Goal: Book appointment/travel/reservation

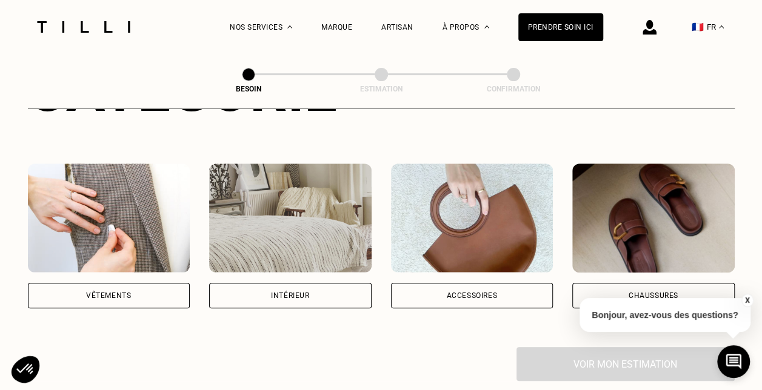
scroll to position [199, 0]
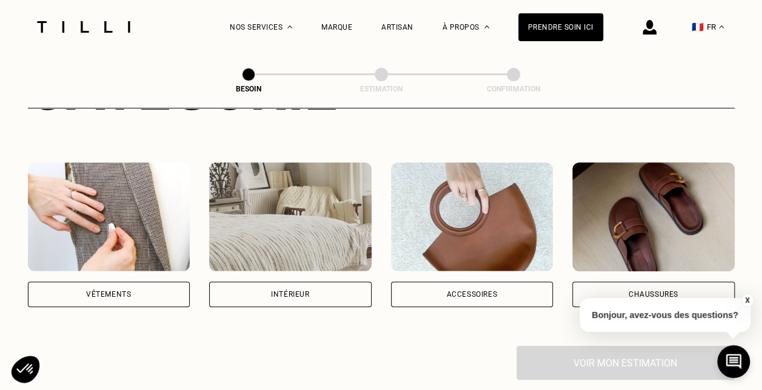
click at [113, 291] on div "Vêtements" at bounding box center [108, 294] width 45 height 7
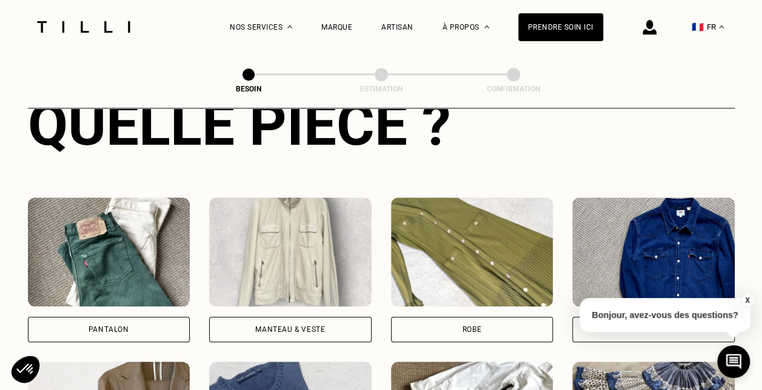
scroll to position [474, 0]
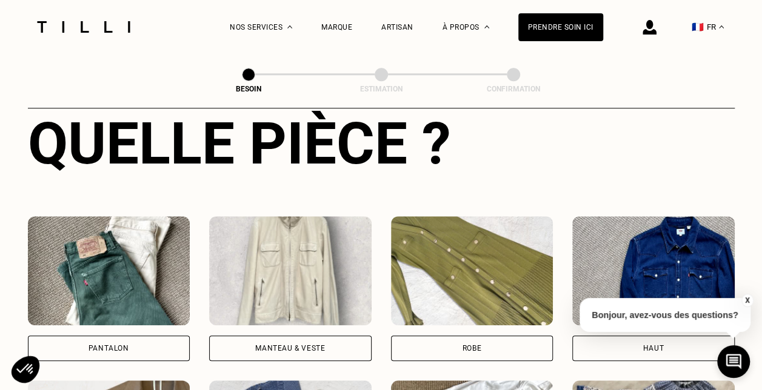
click at [125, 336] on div "Pantalon" at bounding box center [109, 348] width 163 height 25
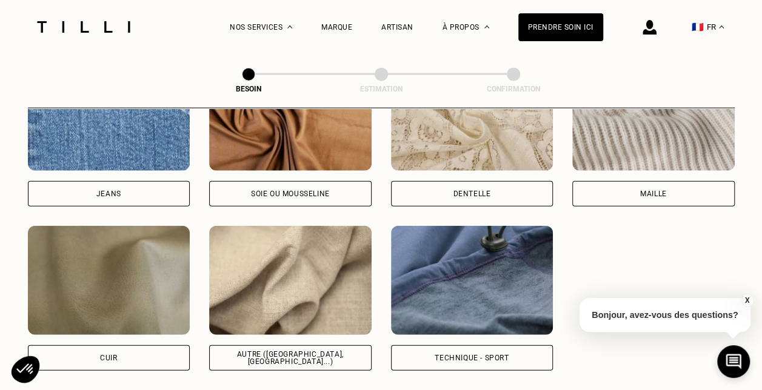
scroll to position [1370, 0]
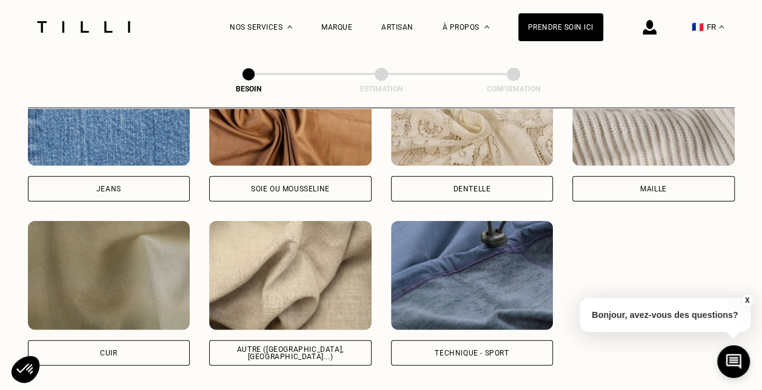
click at [281, 346] on div "Autre ([GEOGRAPHIC_DATA], [GEOGRAPHIC_DATA]...)" at bounding box center [290, 353] width 142 height 15
select select "FR"
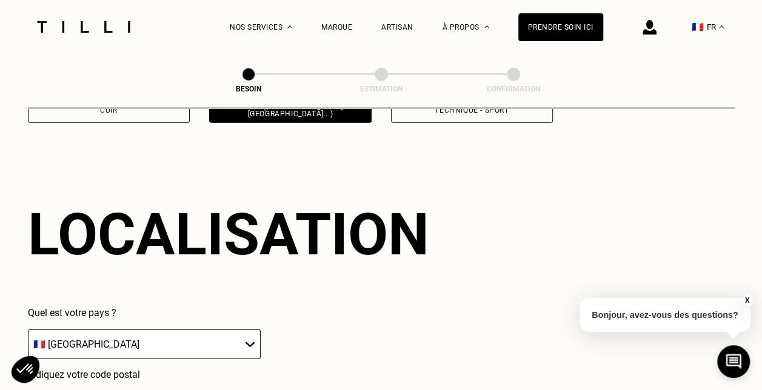
scroll to position [1629, 0]
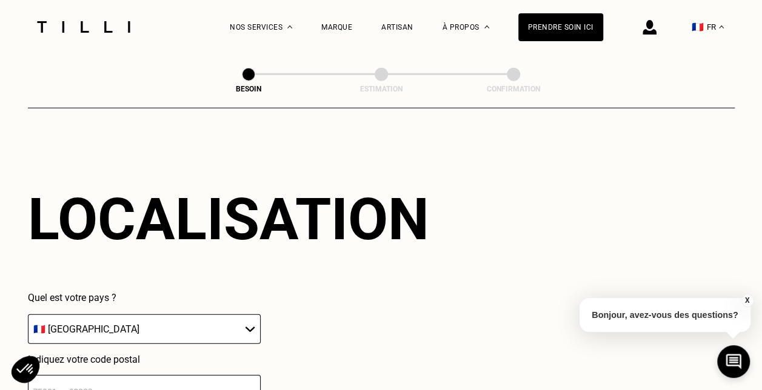
click at [228, 378] on input "number" at bounding box center [144, 391] width 233 height 32
type input "49080"
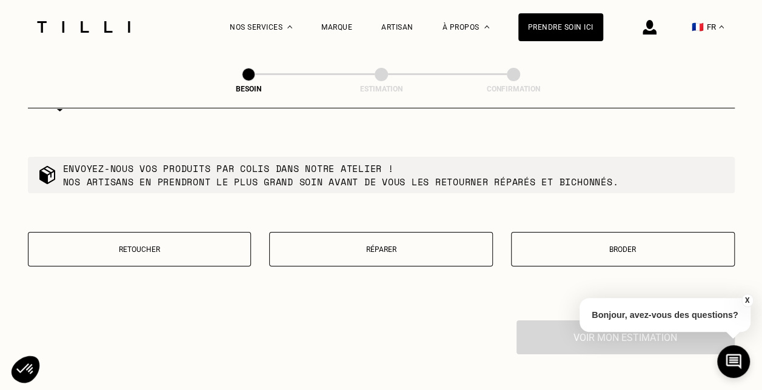
scroll to position [2067, 0]
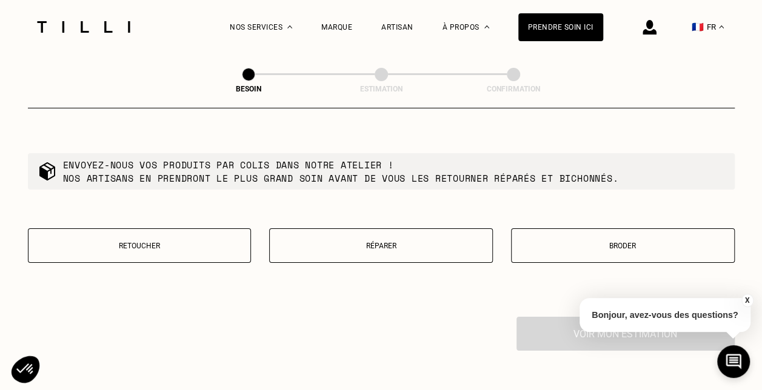
click at [150, 242] on p "Retoucher" at bounding box center [140, 246] width 210 height 8
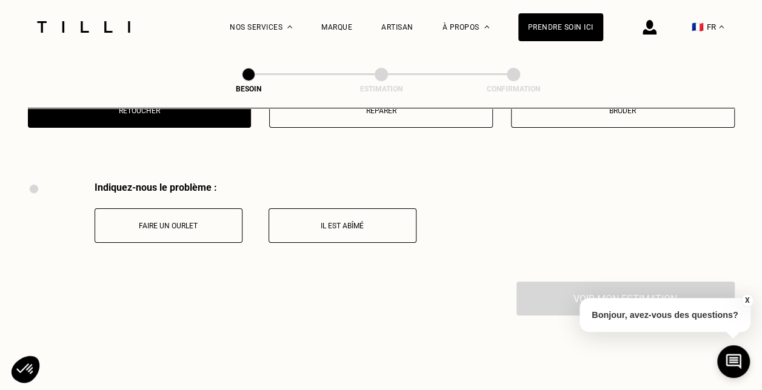
scroll to position [2241, 0]
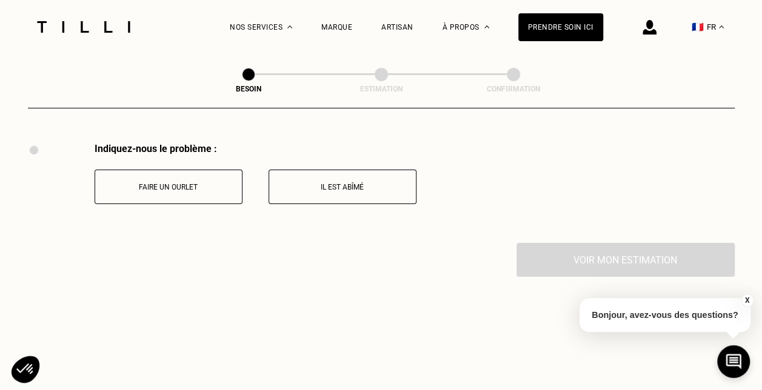
click at [181, 183] on p "Faire un ourlet" at bounding box center [168, 187] width 135 height 8
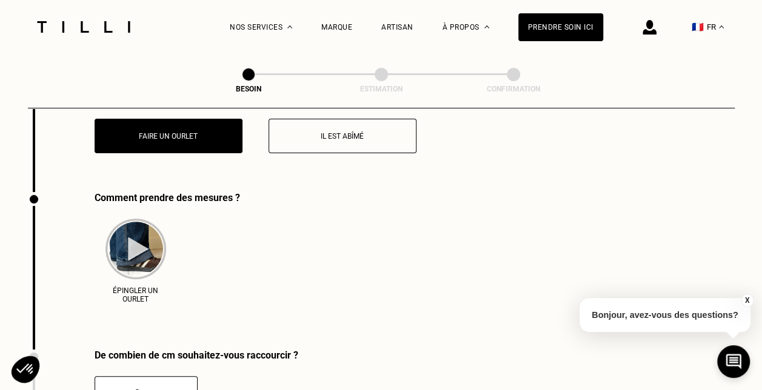
scroll to position [2341, 0]
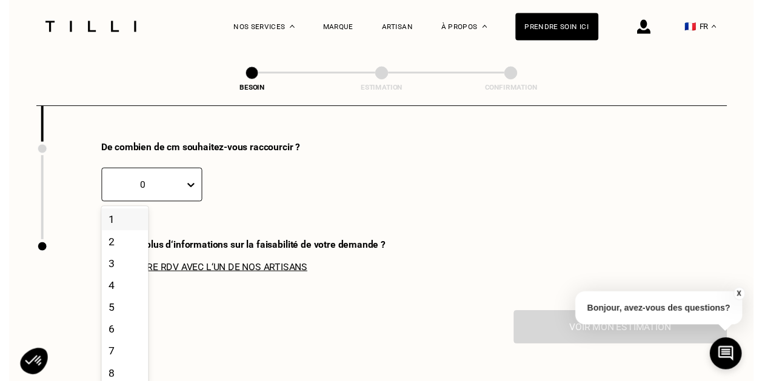
scroll to position [2498, 0]
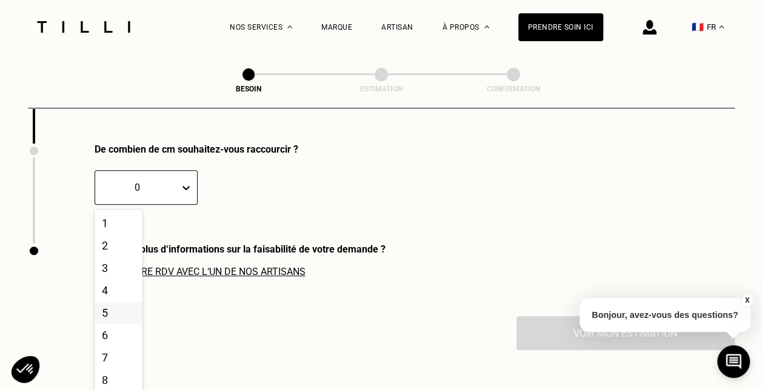
click at [108, 308] on div "5" at bounding box center [119, 313] width 48 height 22
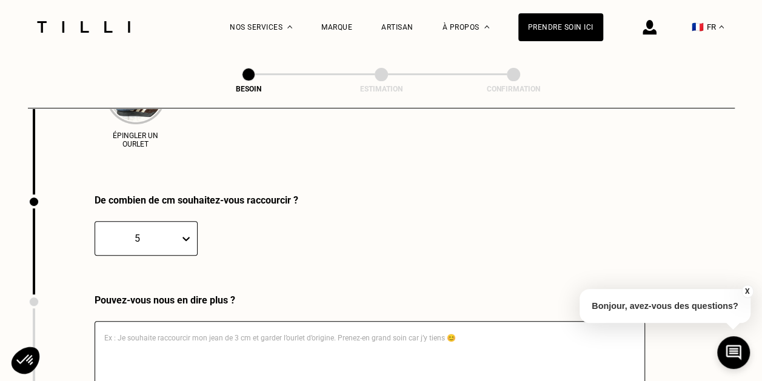
scroll to position [2553, 0]
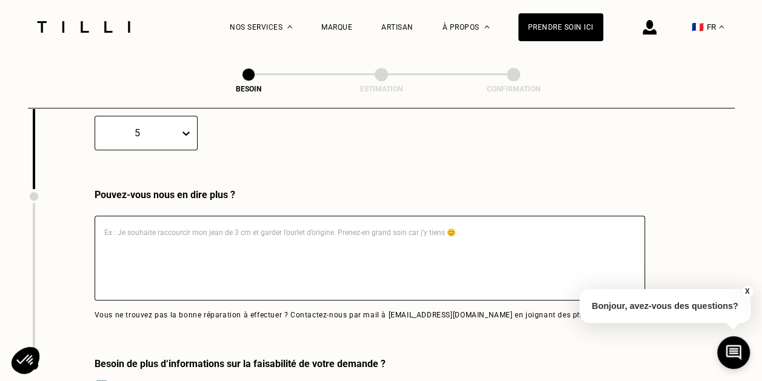
click at [306, 240] on textarea at bounding box center [370, 258] width 551 height 85
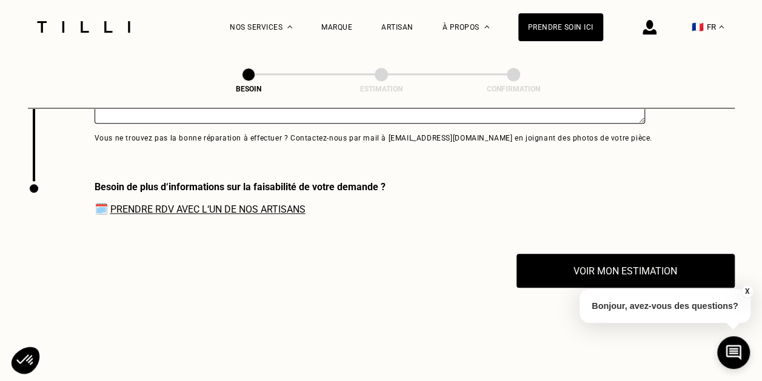
scroll to position [2746, 0]
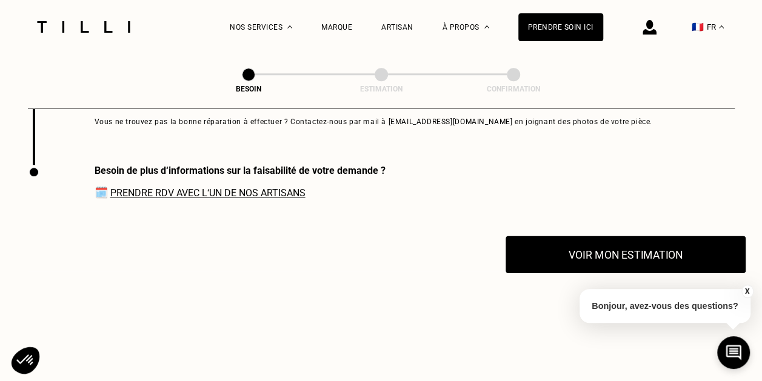
type textarea "mesure à faire avec l'artisan"
click at [663, 256] on button "Voir mon estimation" at bounding box center [626, 255] width 240 height 38
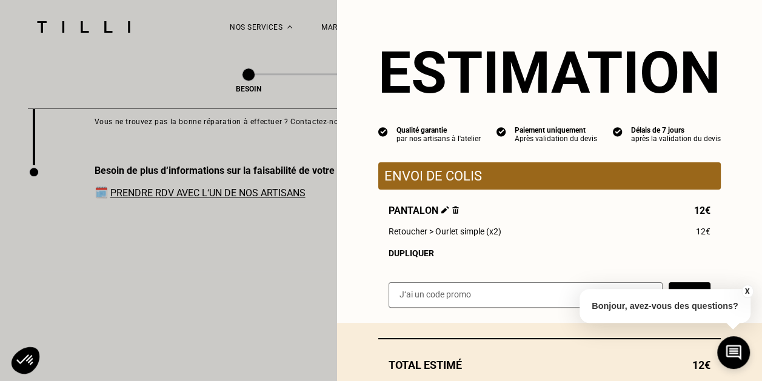
scroll to position [78, 0]
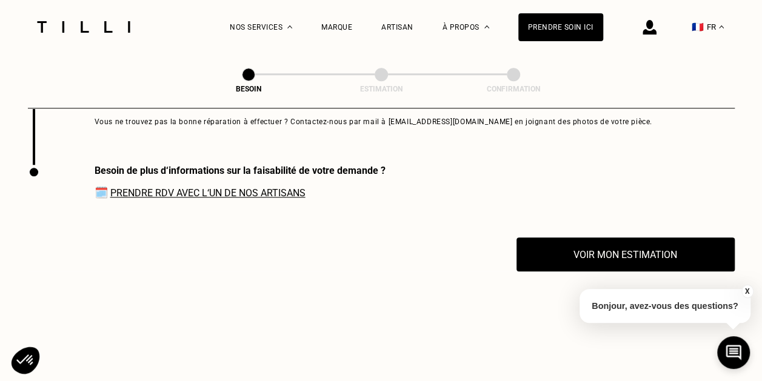
click at [217, 188] on link "Prendre RDV avec l‘un de nos artisans" at bounding box center [207, 193] width 195 height 12
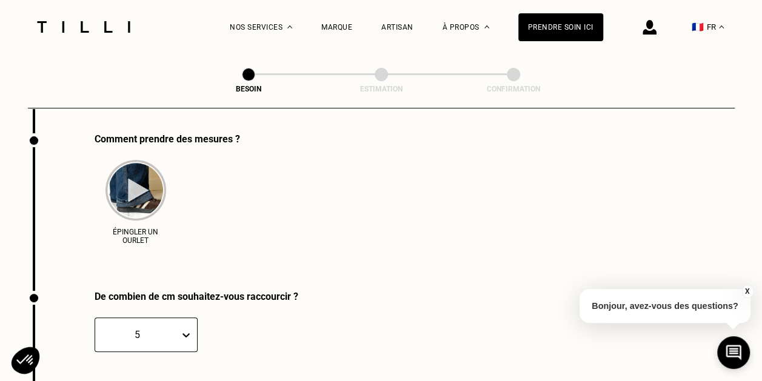
scroll to position [2342, 0]
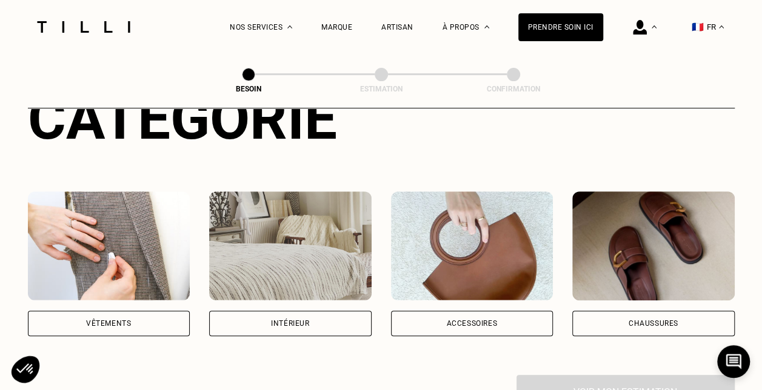
scroll to position [166, 0]
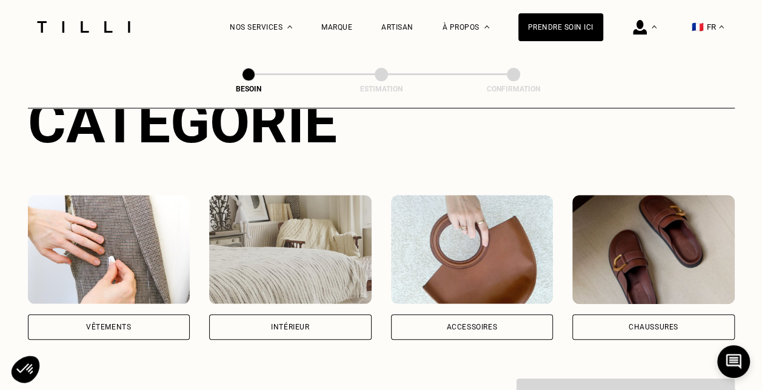
click at [127, 324] on div "Vêtements" at bounding box center [108, 327] width 45 height 7
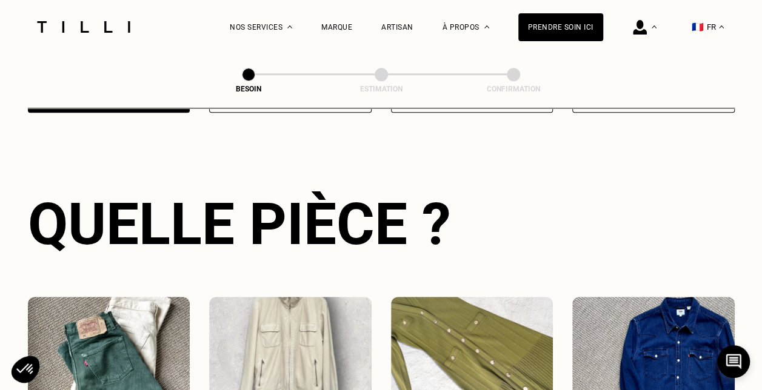
scroll to position [397, 0]
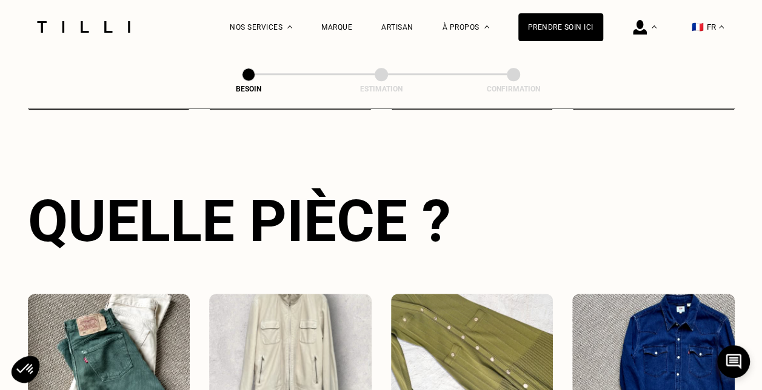
click at [126, 347] on img at bounding box center [109, 348] width 163 height 109
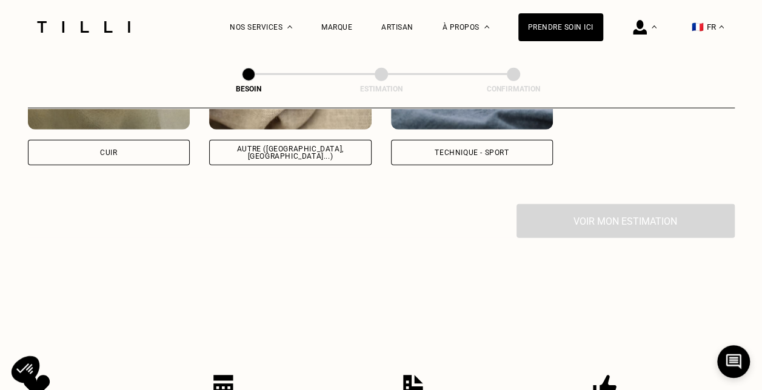
scroll to position [1475, 0]
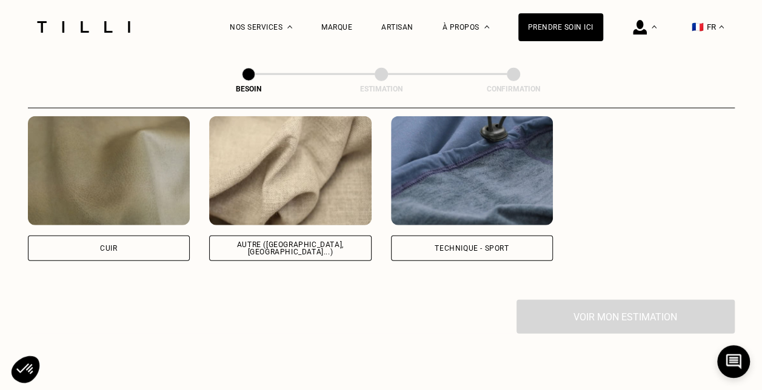
click at [283, 241] on div "Autre ([GEOGRAPHIC_DATA], [GEOGRAPHIC_DATA]...)" at bounding box center [290, 248] width 142 height 15
select select "FR"
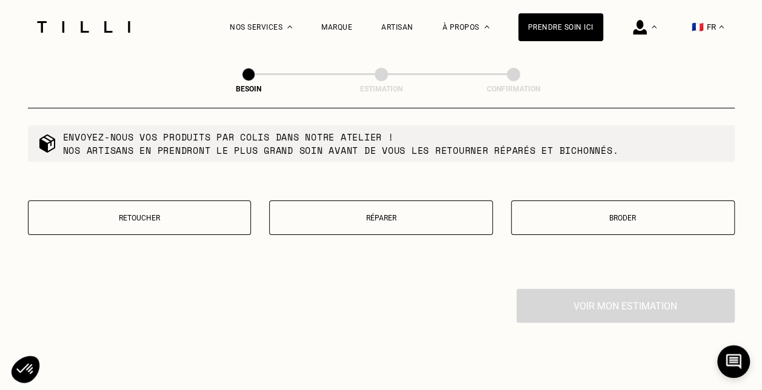
scroll to position [2102, 0]
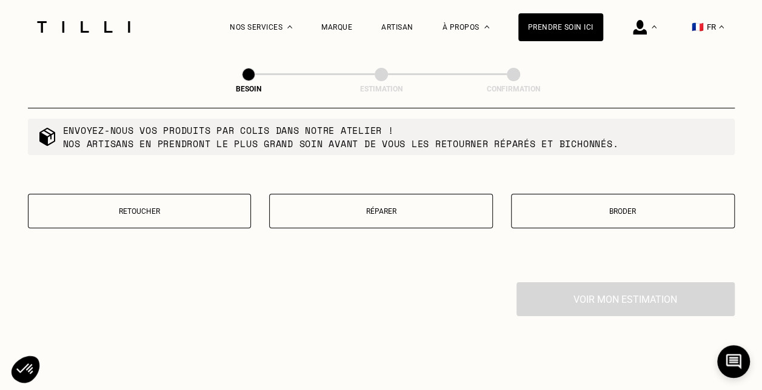
click at [161, 198] on button "Retoucher" at bounding box center [140, 211] width 224 height 35
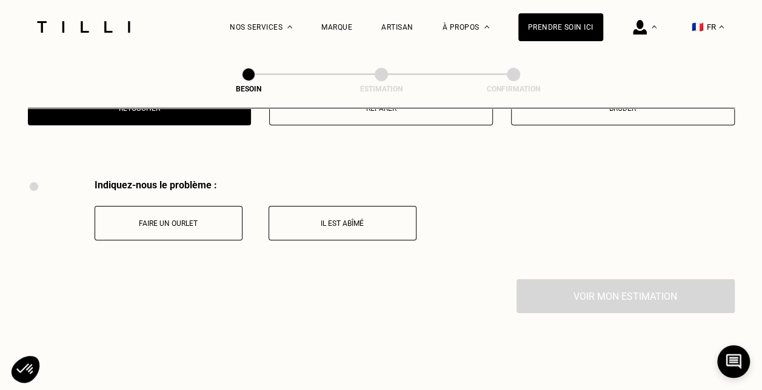
scroll to position [2241, 0]
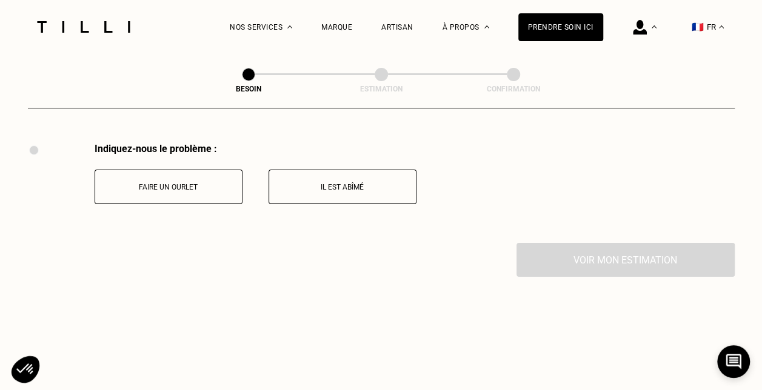
click at [183, 171] on button "Faire un ourlet" at bounding box center [169, 187] width 148 height 35
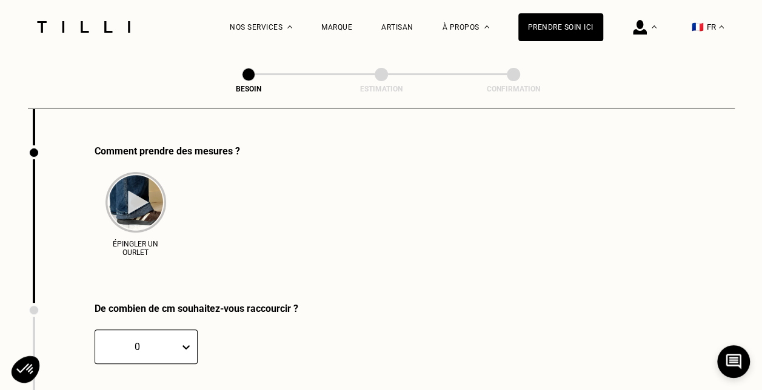
scroll to position [2341, 0]
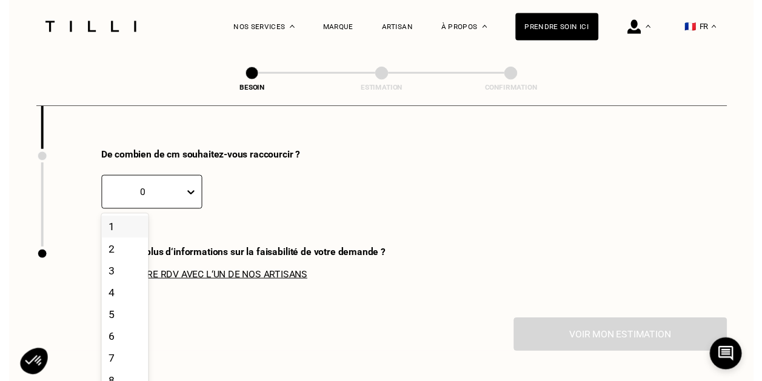
scroll to position [2498, 0]
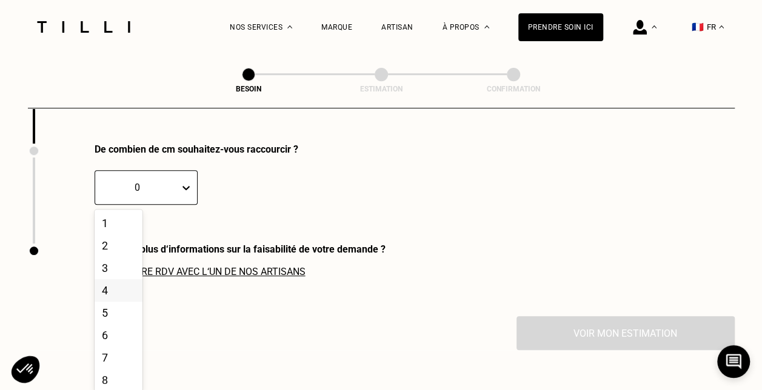
click at [107, 289] on div "4" at bounding box center [119, 291] width 48 height 22
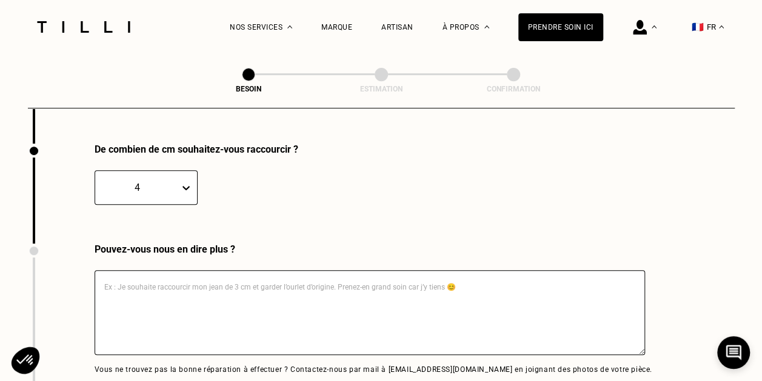
click at [148, 291] on textarea at bounding box center [370, 312] width 551 height 85
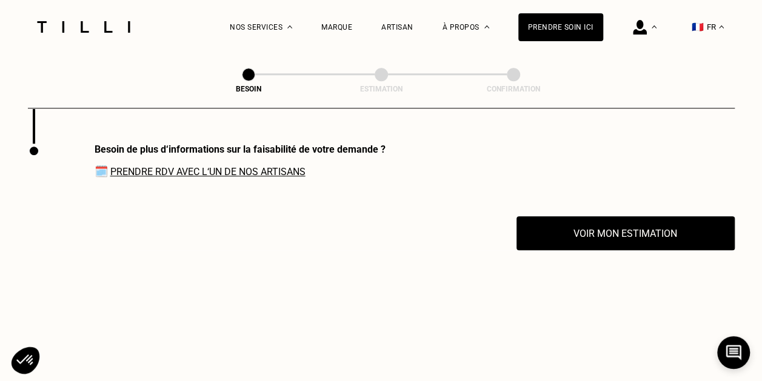
scroll to position [2789, 0]
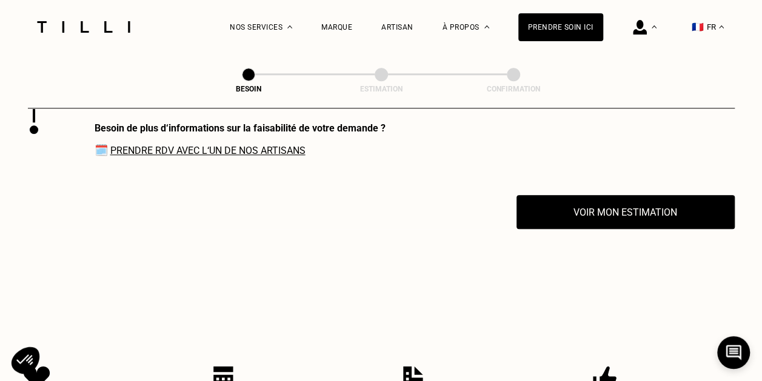
type textarea "MESURES 0 PRENDRE AVEC L ARTISAN"
click at [290, 147] on link "Prendre RDV avec l‘un de nos artisans" at bounding box center [207, 151] width 195 height 12
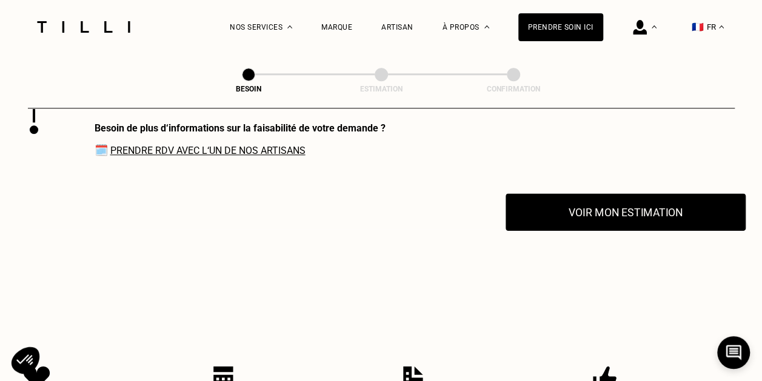
click at [611, 205] on button "Voir mon estimation" at bounding box center [626, 212] width 240 height 38
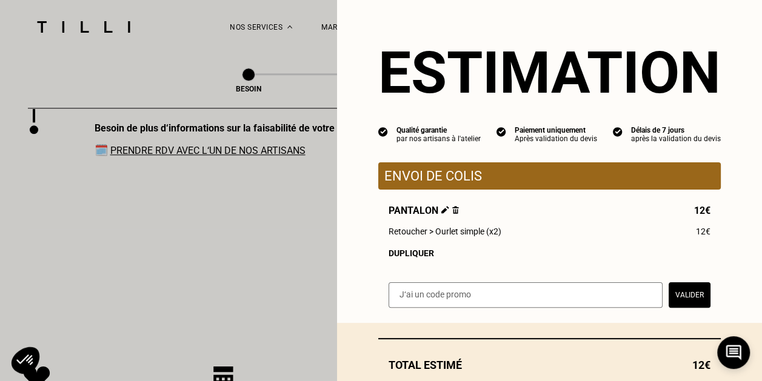
click at [400, 257] on div "Dupliquer" at bounding box center [550, 254] width 322 height 10
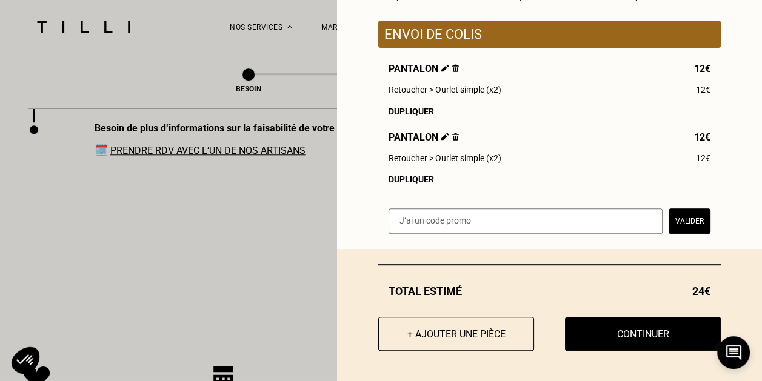
scroll to position [147, 0]
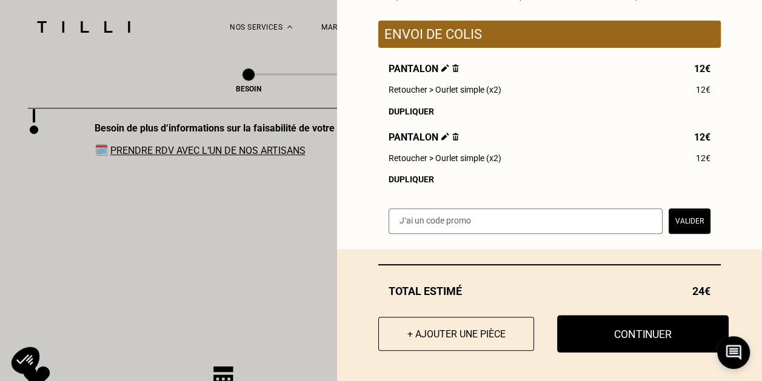
click at [621, 337] on button "Continuer" at bounding box center [643, 334] width 172 height 38
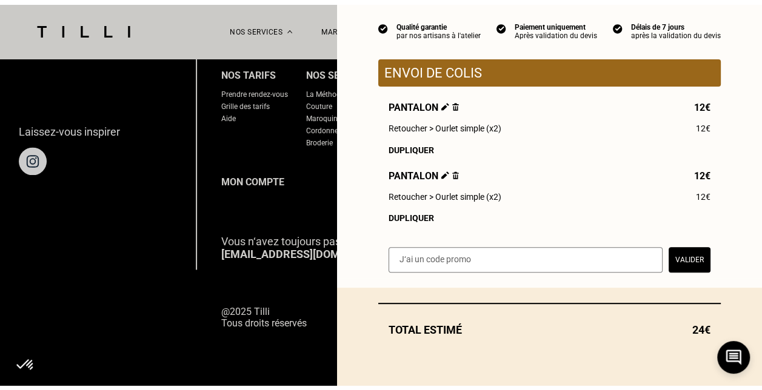
scroll to position [104, 0]
